Goal: Find specific page/section: Find specific page/section

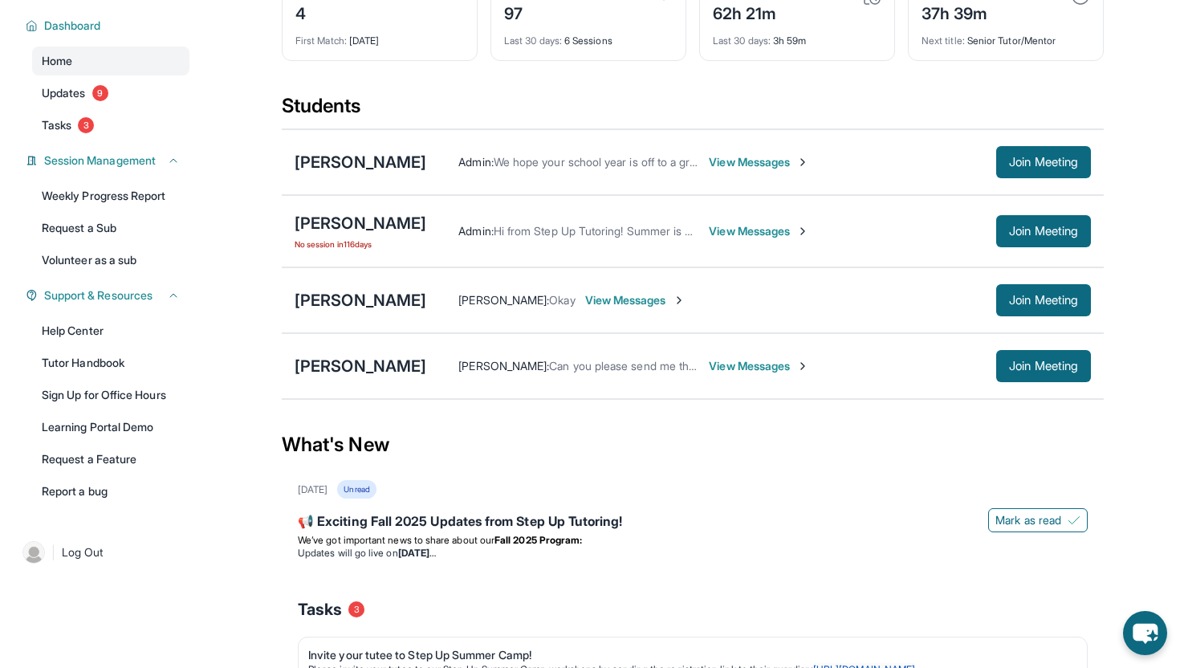
scroll to position [150, 0]
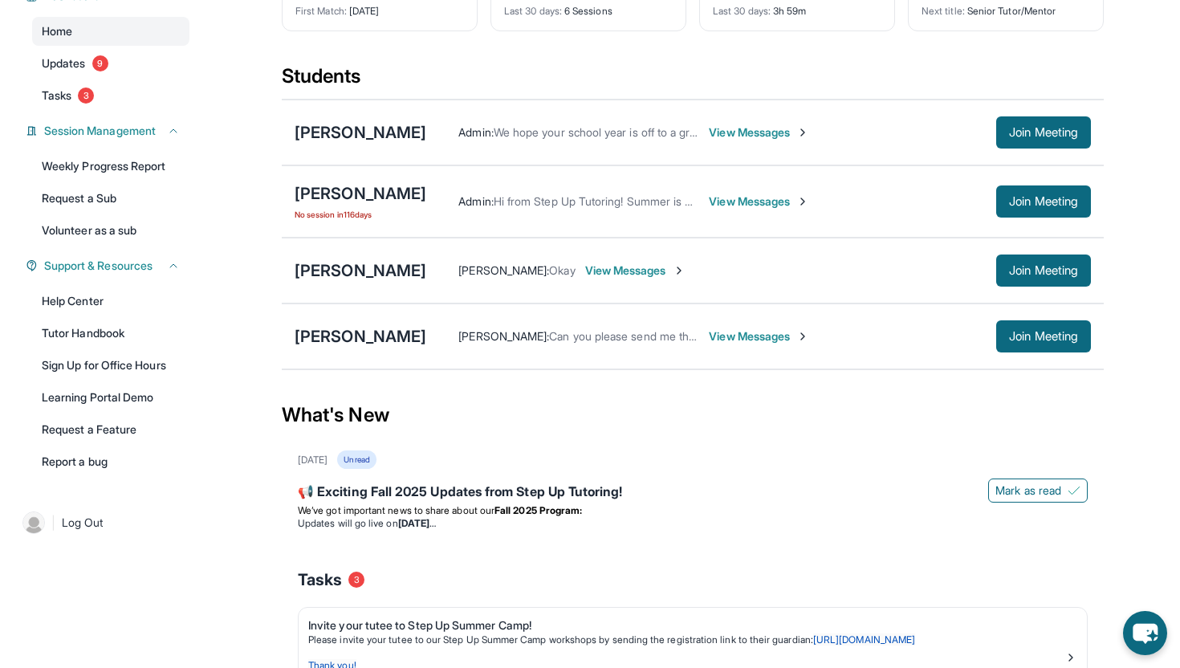
click at [675, 343] on span "Can you please send me the log in link" at bounding box center [647, 336] width 197 height 14
click at [728, 344] on span "View Messages" at bounding box center [759, 336] width 100 height 16
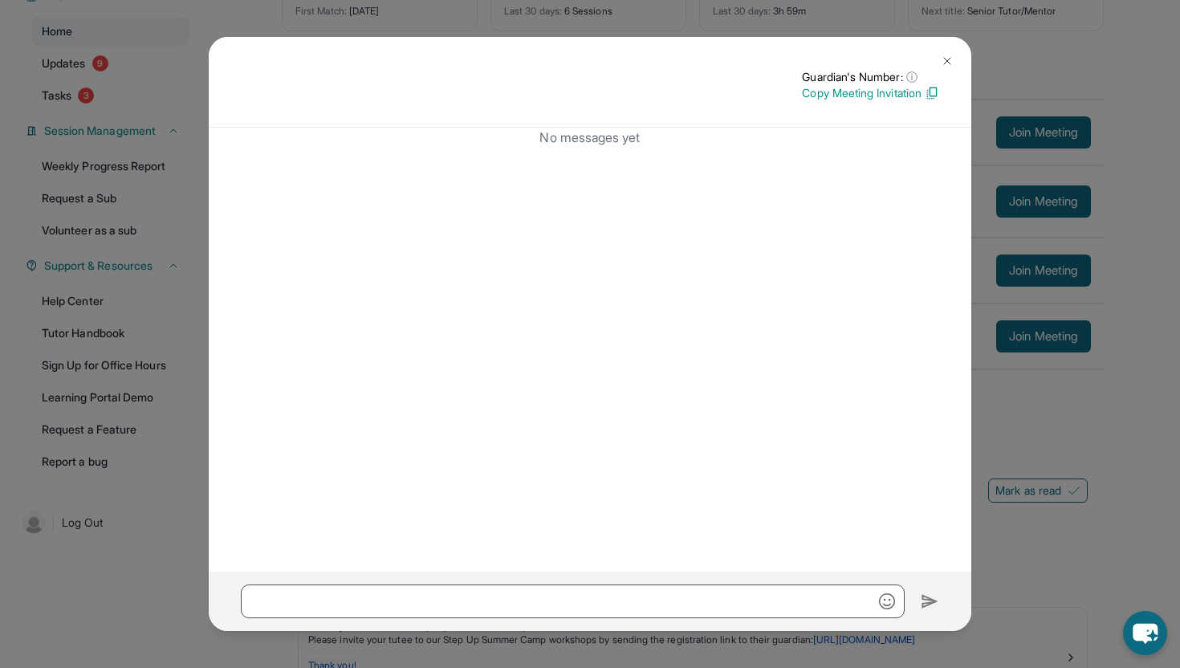
click at [946, 58] on img at bounding box center [947, 61] width 13 height 13
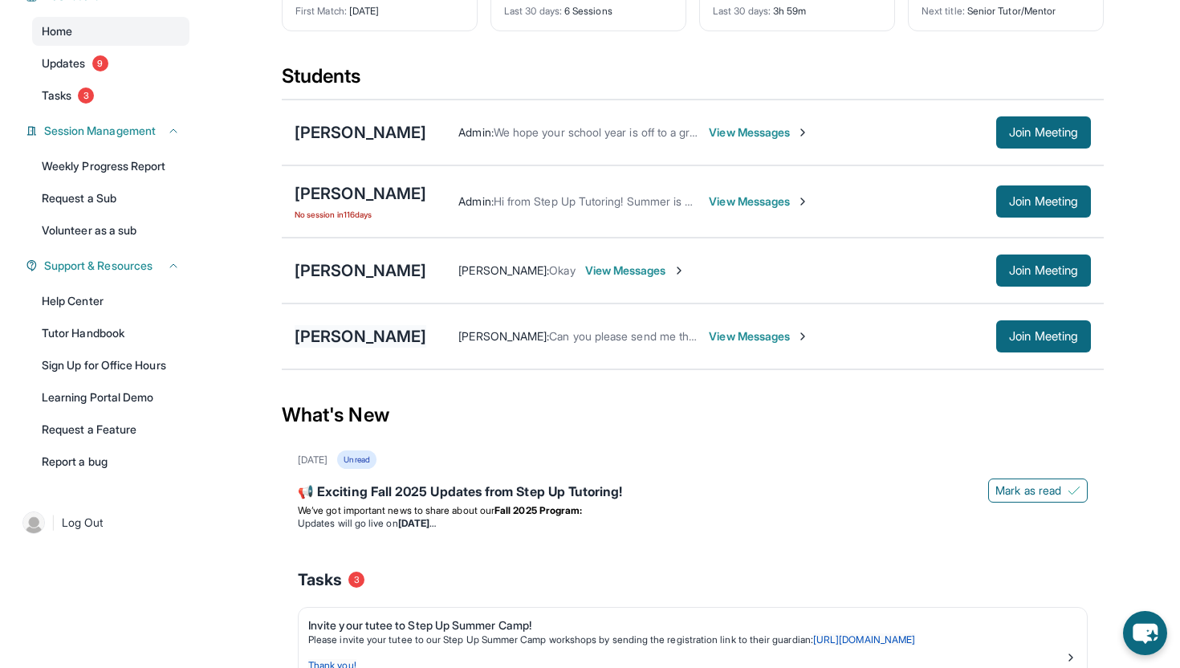
click at [323, 348] on div "[PERSON_NAME]" at bounding box center [361, 336] width 132 height 22
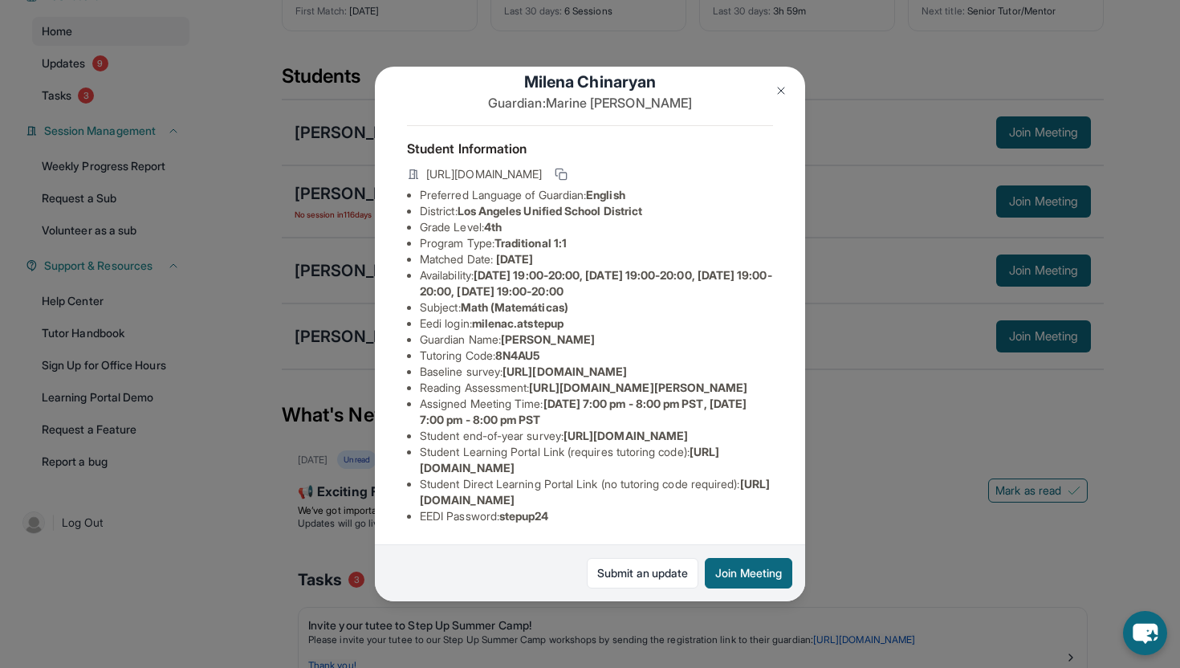
scroll to position [151, 0]
click at [479, 396] on li "Assigned Meeting Time : [DATE] 7:00 pm - 8:00 pm PST, [DATE] 7:00 pm - 8:00 pm …" at bounding box center [596, 412] width 353 height 32
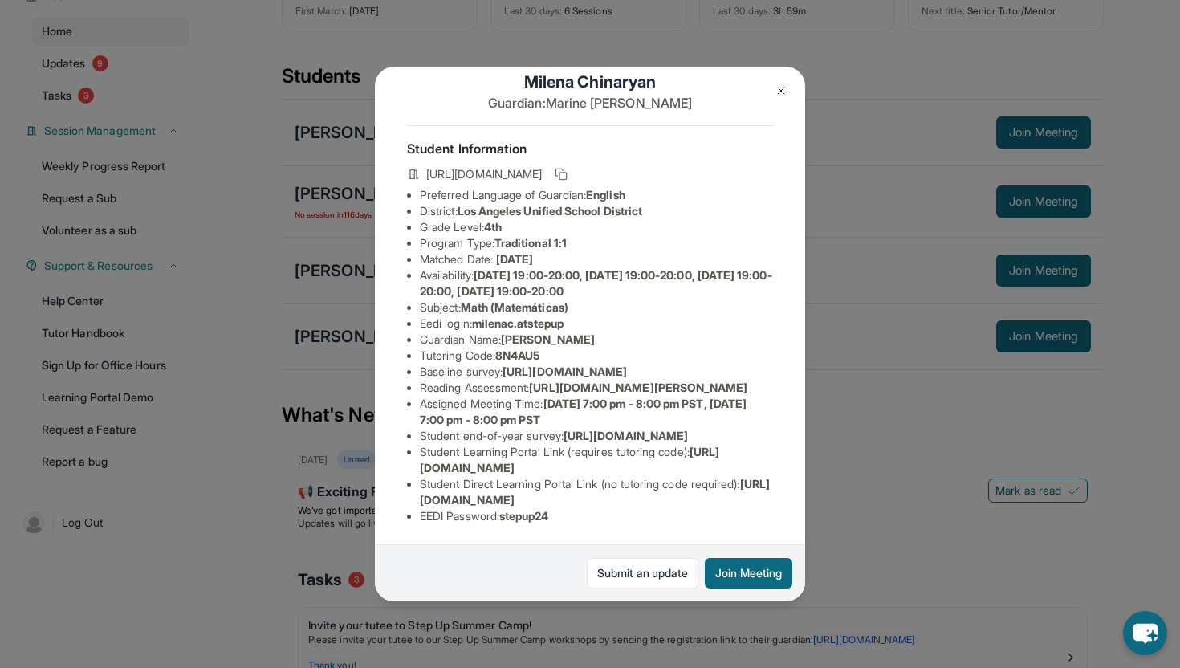
click at [499, 466] on span "[URL][DOMAIN_NAME]" at bounding box center [569, 460] width 299 height 30
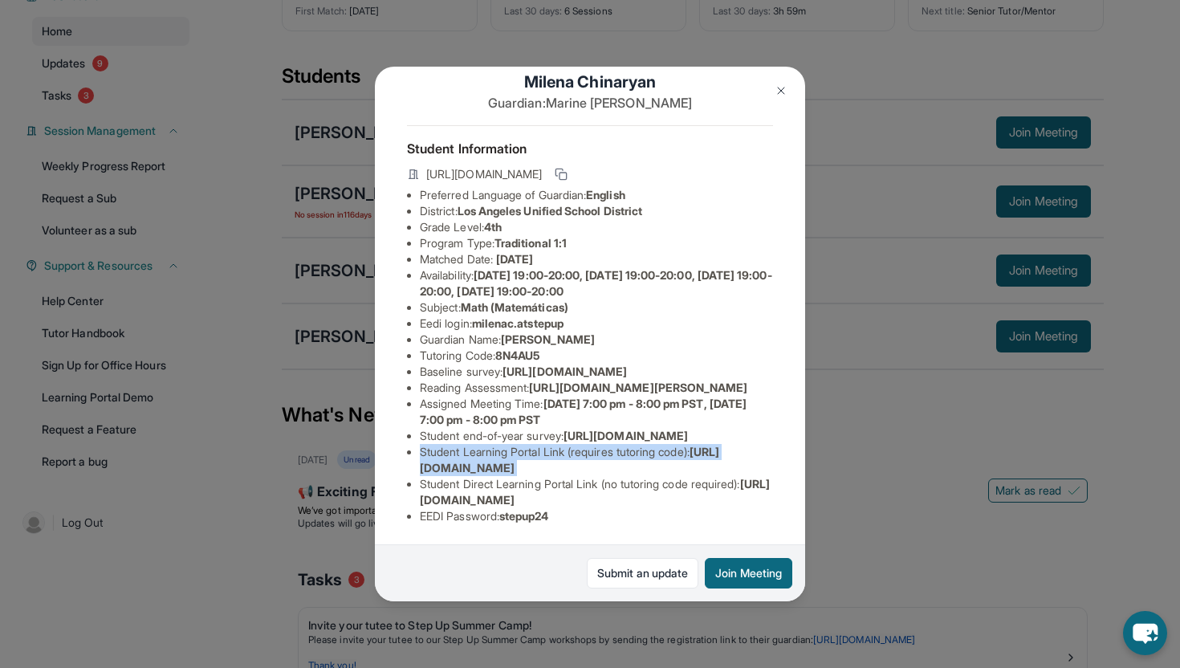
click at [499, 466] on span "[URL][DOMAIN_NAME]" at bounding box center [569, 460] width 299 height 30
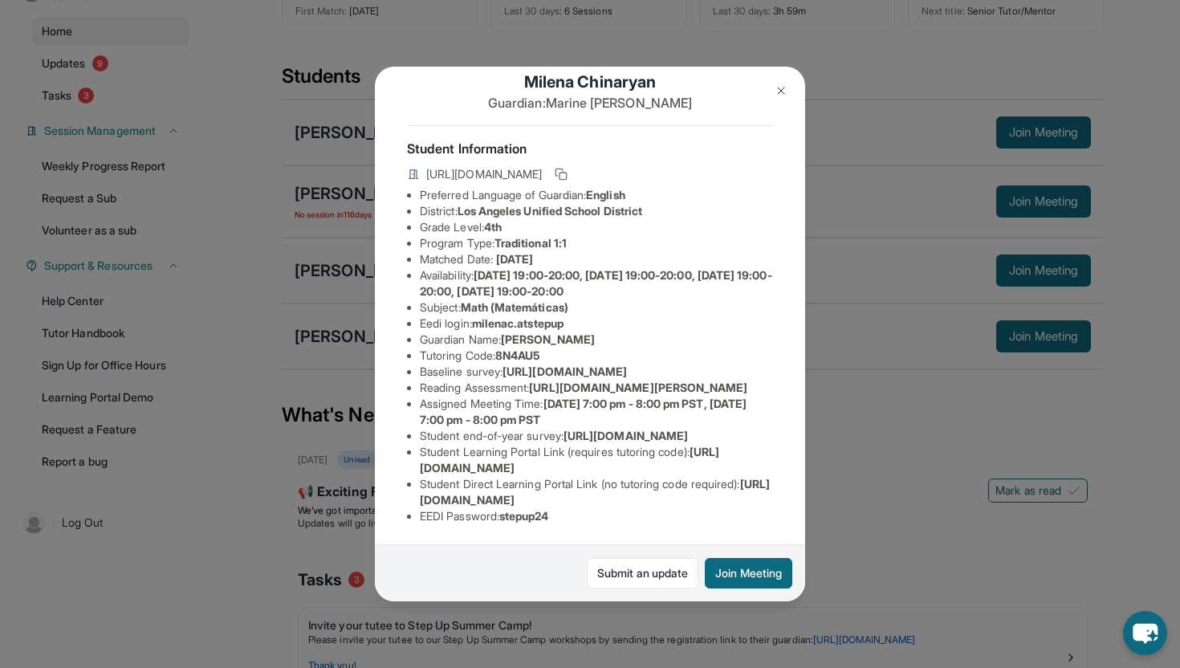
click at [495, 500] on span "[URL][DOMAIN_NAME]" at bounding box center [595, 492] width 350 height 30
click at [438, 500] on span "[URL][DOMAIN_NAME]" at bounding box center [595, 492] width 350 height 30
